Goal: Complete application form

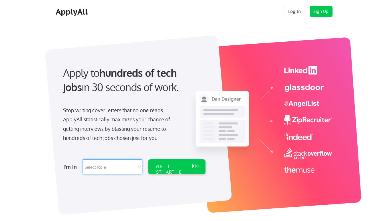
select select ""marketing___comms""
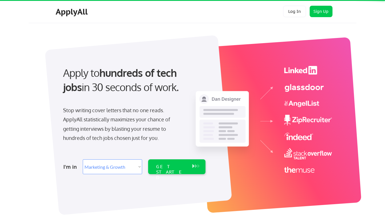
click at [178, 169] on div "GET STARTED" at bounding box center [171, 166] width 36 height 15
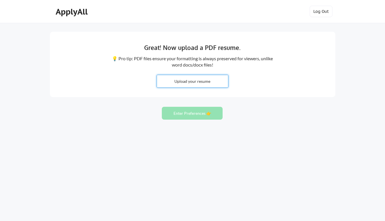
click at [203, 85] on input "file" at bounding box center [192, 81] width 71 height 12
type input "C:\fakepath\Mia Lucero: Resume.pdf"
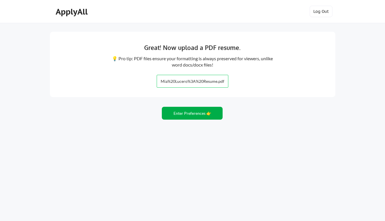
click at [206, 113] on button "Enter Preferences 👉" at bounding box center [192, 113] width 61 height 13
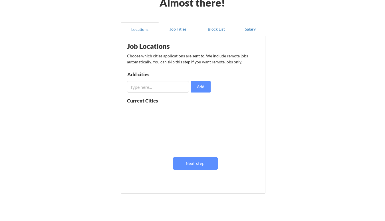
scroll to position [40, 0]
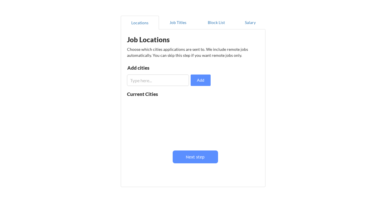
click at [157, 82] on input "input" at bounding box center [158, 79] width 62 height 11
type input "Modesto"
click at [205, 83] on button "Add" at bounding box center [201, 79] width 20 height 11
click at [172, 80] on input "input" at bounding box center [158, 79] width 62 height 11
click at [192, 106] on button at bounding box center [193, 105] width 4 height 4
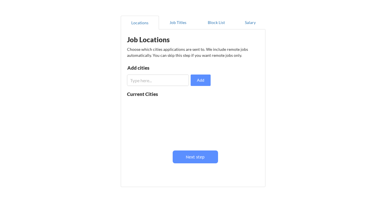
click at [178, 82] on input "input" at bounding box center [158, 79] width 62 height 11
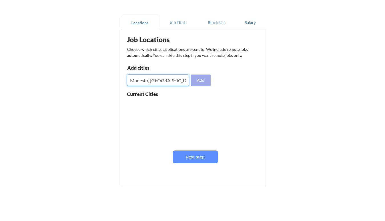
type input "Modesto, CA"
click at [204, 80] on button "Add" at bounding box center [201, 79] width 20 height 11
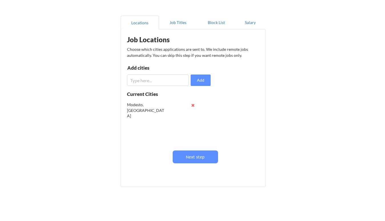
click at [141, 107] on div "Modesto, CA" at bounding box center [145, 110] width 37 height 17
click at [153, 82] on input "input" at bounding box center [158, 79] width 62 height 11
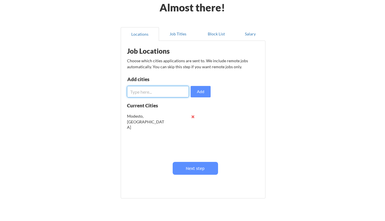
scroll to position [28, 0]
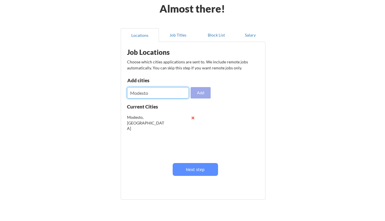
type input "Modesto"
click at [197, 91] on button "Add" at bounding box center [201, 92] width 20 height 11
click at [139, 131] on div "Modesto" at bounding box center [145, 129] width 37 height 7
click at [142, 130] on div "Modesto" at bounding box center [145, 129] width 37 height 6
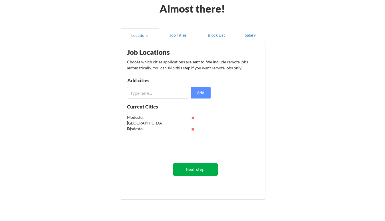
click at [189, 171] on button "Next step" at bounding box center [195, 169] width 45 height 13
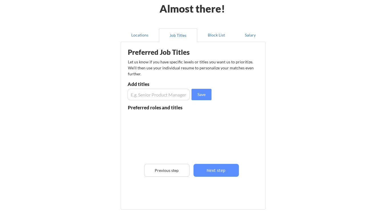
scroll to position [37, 0]
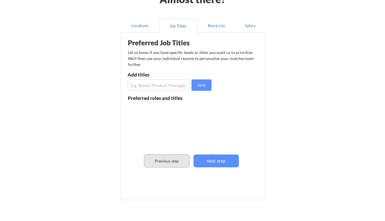
click at [172, 162] on button "Previous step" at bounding box center [166, 160] width 45 height 13
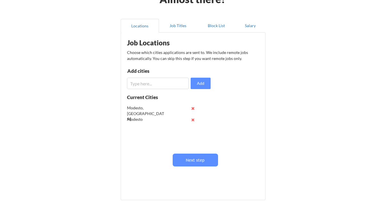
click at [165, 86] on input "input" at bounding box center [158, 83] width 62 height 11
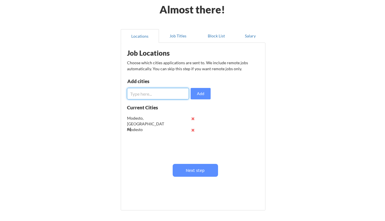
scroll to position [26, 0]
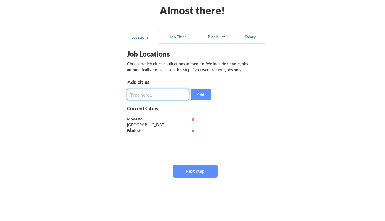
click at [214, 36] on button "Block List" at bounding box center [216, 37] width 38 height 14
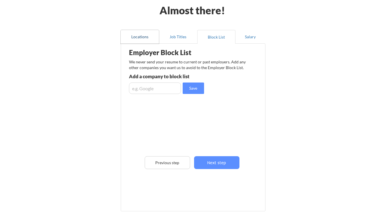
click at [144, 42] on button "Locations" at bounding box center [140, 37] width 38 height 14
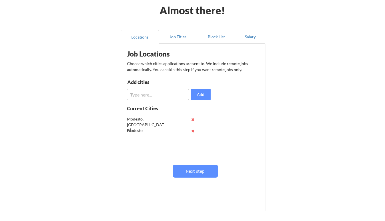
click at [165, 96] on input "input" at bounding box center [158, 94] width 62 height 11
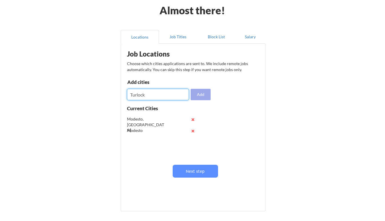
type input "Turlock"
click at [195, 98] on button "Add" at bounding box center [201, 94] width 20 height 11
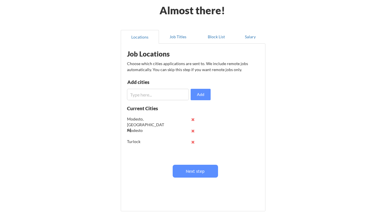
click at [191, 119] on button at bounding box center [193, 119] width 4 height 4
click at [150, 99] on input "input" at bounding box center [158, 94] width 62 height 11
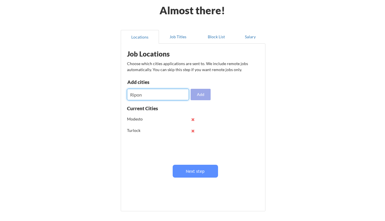
type input "Ripon"
click at [200, 90] on button "Add" at bounding box center [201, 94] width 20 height 11
click at [186, 95] on input "input" at bounding box center [158, 94] width 62 height 11
type input "Oakdale"
click at [202, 92] on button "Add" at bounding box center [201, 94] width 20 height 11
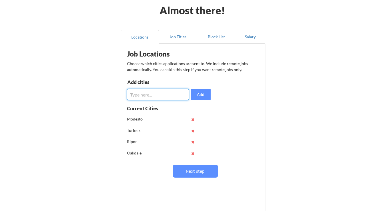
click at [169, 98] on input "input" at bounding box center [158, 94] width 62 height 11
type input "Manteca"
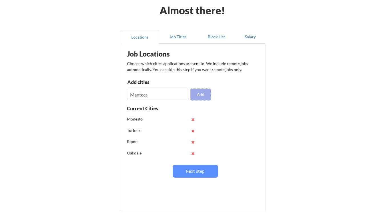
click at [200, 94] on button "Add" at bounding box center [201, 94] width 20 height 11
click at [165, 91] on input "input" at bounding box center [158, 94] width 62 height 11
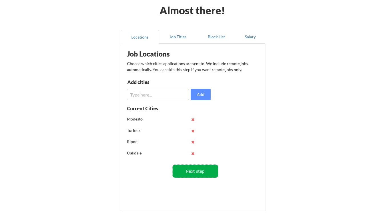
click at [196, 170] on button "Next step" at bounding box center [195, 171] width 45 height 13
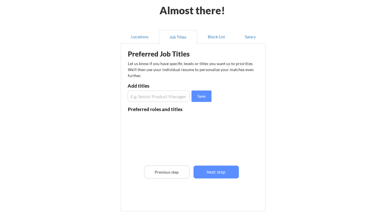
click at [171, 95] on input "input" at bounding box center [158, 95] width 62 height 11
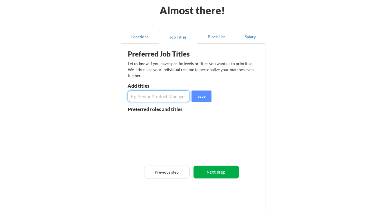
click at [218, 172] on button "Next step" at bounding box center [215, 171] width 45 height 13
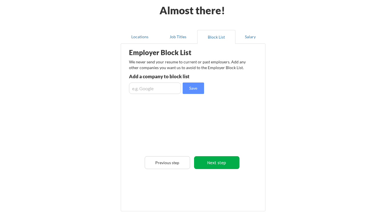
click at [224, 165] on button "Next step" at bounding box center [216, 162] width 45 height 13
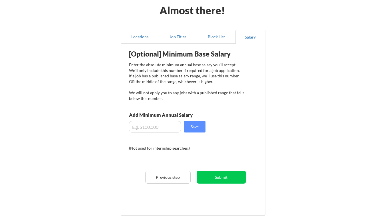
click at [163, 125] on input "input" at bounding box center [155, 126] width 52 height 11
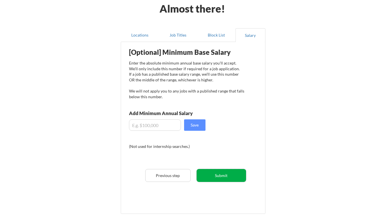
click at [227, 171] on button "Submit" at bounding box center [221, 175] width 49 height 13
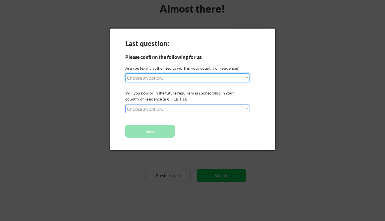
select select ""yes__i_am_a_us_citizen""
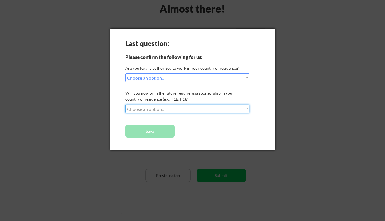
select select ""no__i_will_not_need_sponsorship""
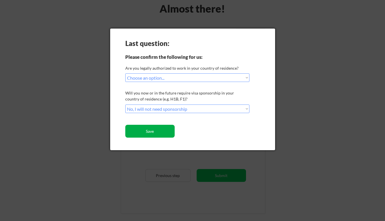
click at [158, 133] on button "Save" at bounding box center [149, 131] width 49 height 13
